Goal: Task Accomplishment & Management: Use online tool/utility

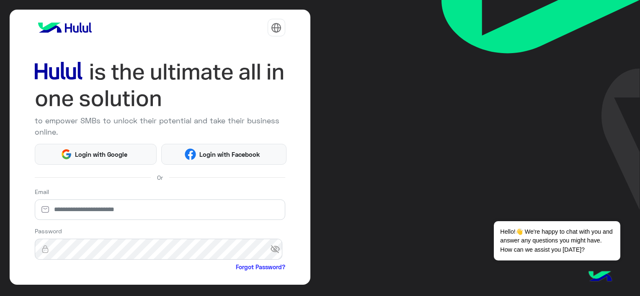
scroll to position [42, 0]
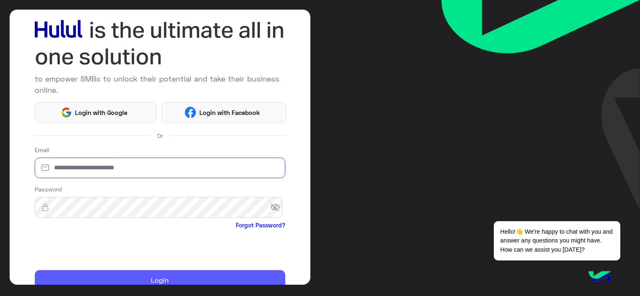
type input "**********"
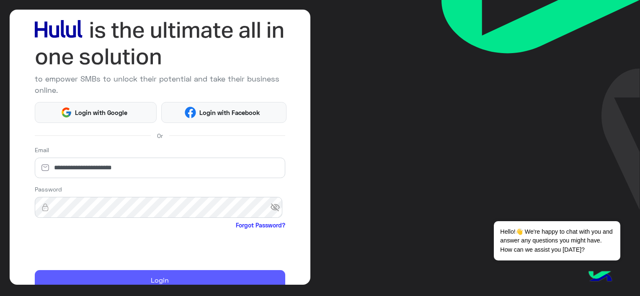
click at [84, 272] on button "Login" at bounding box center [160, 280] width 250 height 20
click at [176, 276] on button "Login" at bounding box center [160, 280] width 250 height 20
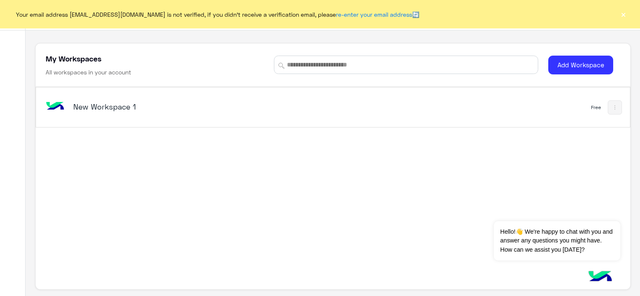
click at [215, 100] on div "New Workspace 1" at bounding box center [217, 107] width 347 height 24
click at [109, 103] on h5 "New Workspace 1" at bounding box center [177, 107] width 208 height 10
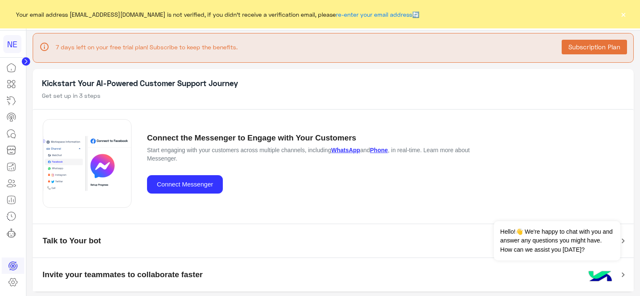
scroll to position [5, 0]
